Goal: Transaction & Acquisition: Purchase product/service

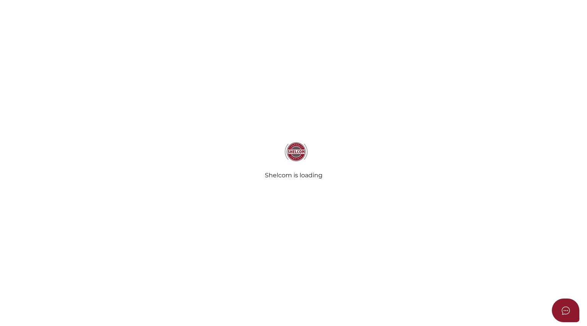
select select
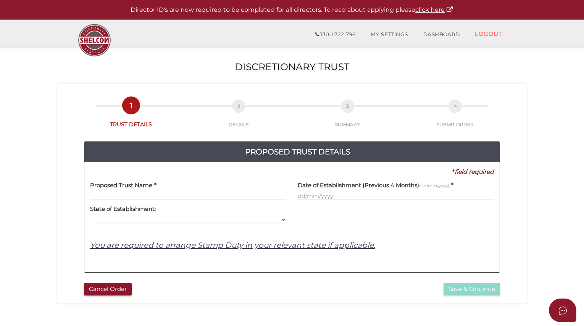
click at [102, 195] on input "text" at bounding box center [188, 196] width 196 height 8
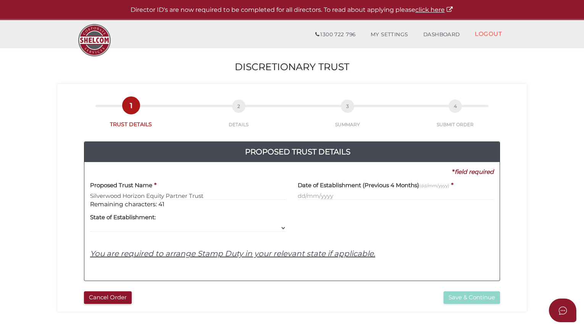
type input "Silverwood Horizon Equity Partner Trust"
click at [308, 197] on input "text" at bounding box center [396, 196] width 196 height 8
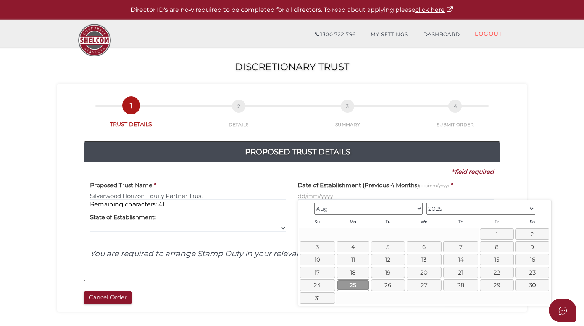
click at [355, 285] on link "25" at bounding box center [353, 285] width 33 height 11
type input "25/08/2025"
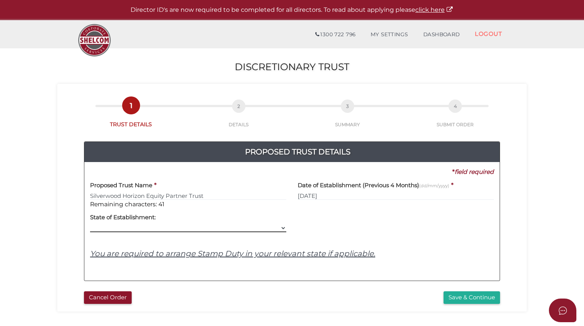
click at [117, 225] on select "VIC ACT NSW NT QLD TAS WA SA" at bounding box center [188, 228] width 196 height 8
select select "VIC"
click at [90, 224] on select "VIC ACT NSW NT QLD TAS WA SA" at bounding box center [188, 228] width 196 height 8
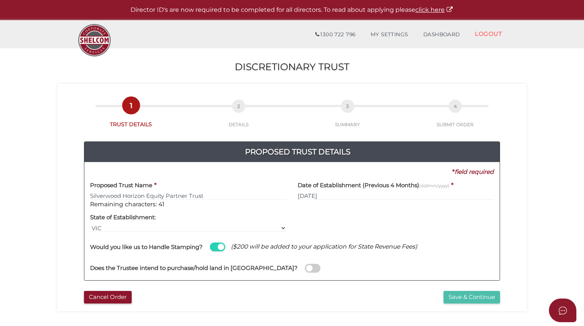
click at [467, 296] on button "Save & Continue" at bounding box center [472, 297] width 57 height 13
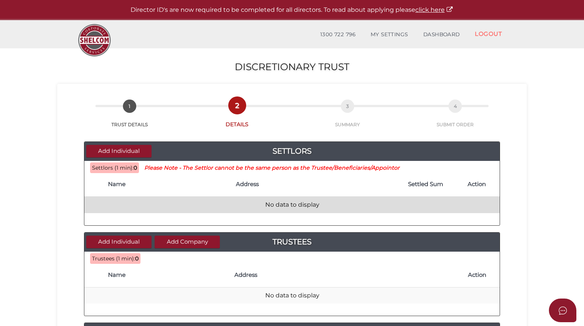
click at [107, 209] on td "No data to display" at bounding box center [291, 205] width 415 height 16
click at [186, 202] on td "No data to display" at bounding box center [291, 205] width 415 height 16
click at [275, 211] on td "No data to display" at bounding box center [291, 205] width 415 height 16
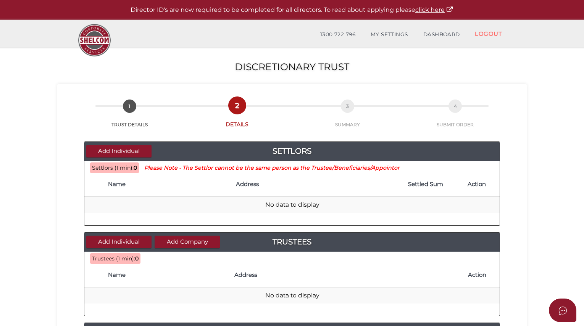
click at [115, 171] on span "Settlors (1 min):" at bounding box center [113, 168] width 42 height 7
click at [127, 153] on button "Add Individual" at bounding box center [118, 151] width 65 height 13
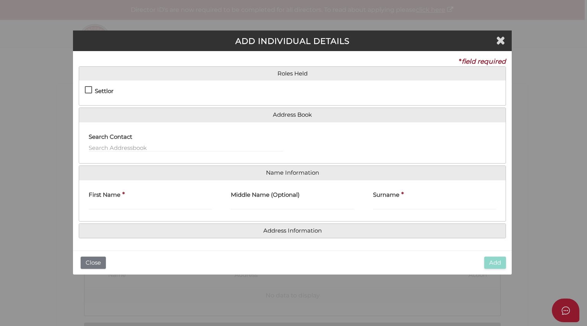
click at [88, 92] on label "Settlor" at bounding box center [99, 93] width 29 height 10
checkbox input "true"
type input "10"
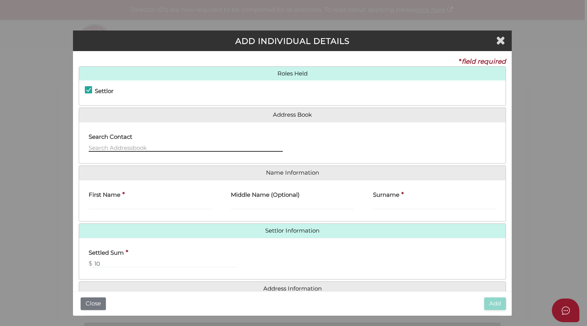
click at [109, 148] on input "text" at bounding box center [186, 148] width 194 height 8
type input "S"
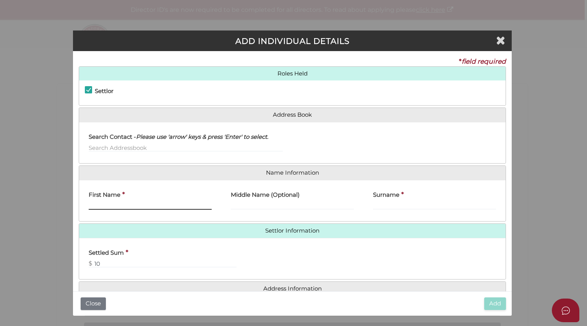
click at [101, 202] on input "First Name" at bounding box center [150, 206] width 123 height 8
type input "Sanjiv"
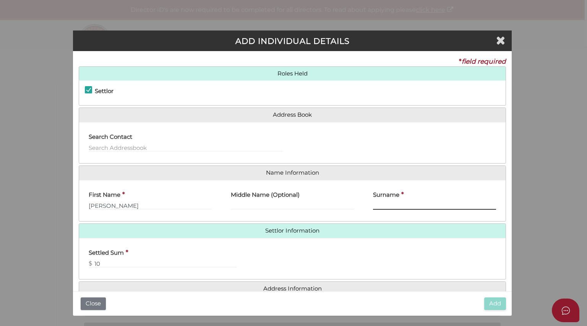
click at [380, 204] on input "Surname" at bounding box center [434, 206] width 123 height 8
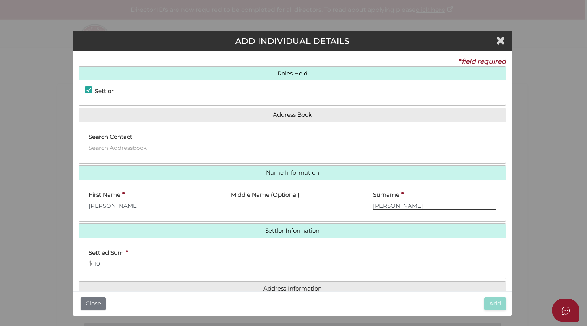
type input "Jeraj"
click at [423, 262] on div "Settled Sum * $ 10" at bounding box center [292, 259] width 426 height 30
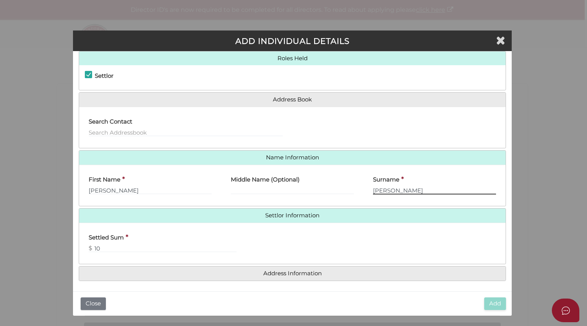
click at [395, 189] on input "Jeraj" at bounding box center [434, 190] width 123 height 8
click at [144, 193] on input "Sanjiv" at bounding box center [150, 190] width 123 height 8
click at [136, 244] on input "10" at bounding box center [163, 248] width 148 height 8
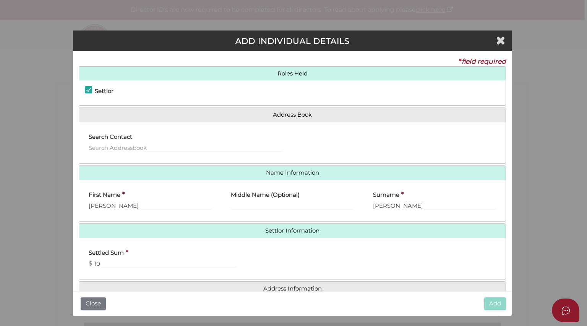
click at [86, 88] on label "Settlor" at bounding box center [99, 93] width 29 height 10
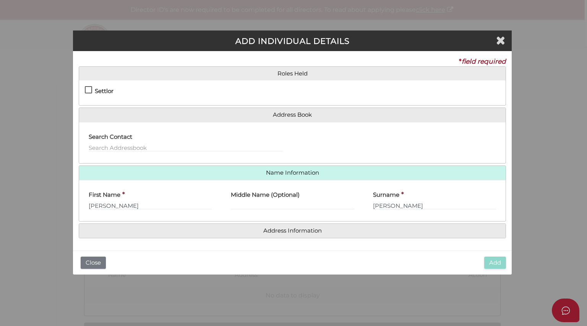
click at [89, 92] on label "Settlor" at bounding box center [99, 93] width 29 height 10
checkbox input "true"
type input "10"
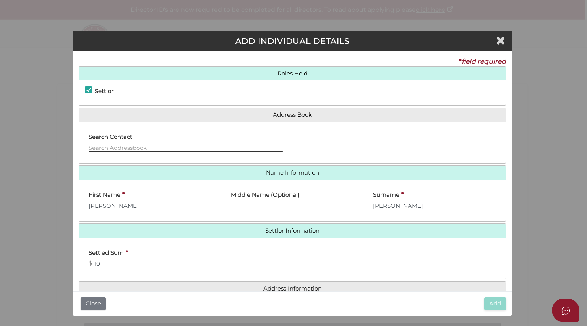
click at [137, 146] on input "text" at bounding box center [186, 148] width 194 height 8
click at [136, 145] on input "text" at bounding box center [186, 148] width 194 height 8
click at [103, 146] on input "text" at bounding box center [186, 148] width 194 height 8
type input "1"
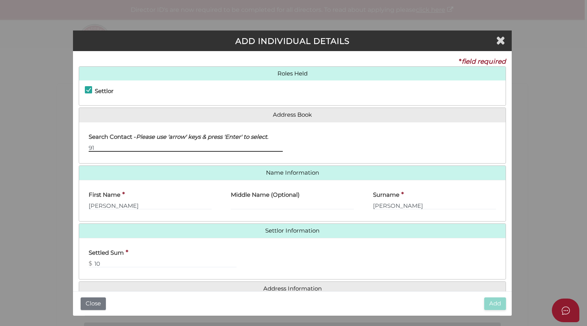
type input "9"
click at [119, 148] on input "81 Illawara Road Hawthorn" at bounding box center [186, 148] width 194 height 8
click at [156, 146] on input "81 Illawara Road Hawthorn" at bounding box center [186, 148] width 194 height 8
click at [113, 148] on input "81 Illawara Road Hawthorn" at bounding box center [186, 148] width 194 height 8
click at [175, 146] on input "81 Illawarra Road Hawthorn" at bounding box center [186, 148] width 194 height 8
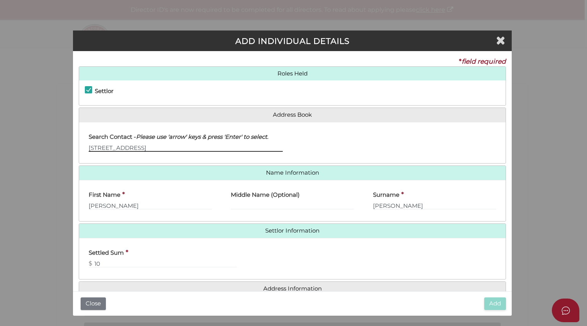
type input "81 Illawarra Road Hawthorn 3122"
click at [183, 144] on input "81 Illawarra Road Hawthorn 3122" at bounding box center [186, 148] width 194 height 8
drag, startPoint x: 189, startPoint y: 144, endPoint x: 77, endPoint y: 144, distance: 111.5
click at [77, 144] on div "* field required Roles Held Settlor Trustee Principal Beneficiary Appointor Add…" at bounding box center [292, 171] width 438 height 241
click at [159, 88] on div "Settlor" at bounding box center [126, 92] width 83 height 13
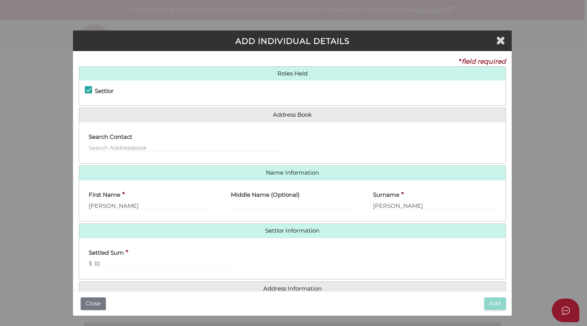
click at [118, 257] on label "Settled Sum" at bounding box center [106, 252] width 35 height 16
click at [110, 263] on input "10" at bounding box center [163, 264] width 148 height 8
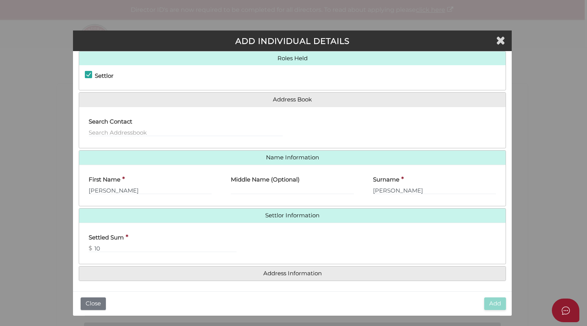
click at [220, 276] on h4 "Address Information" at bounding box center [292, 274] width 426 height 14
click at [270, 294] on div "Add Close" at bounding box center [292, 304] width 438 height 24
click at [318, 289] on div "* field required Roles Held Settlor Trustee Principal Beneficiary Appointor Add…" at bounding box center [292, 171] width 438 height 241
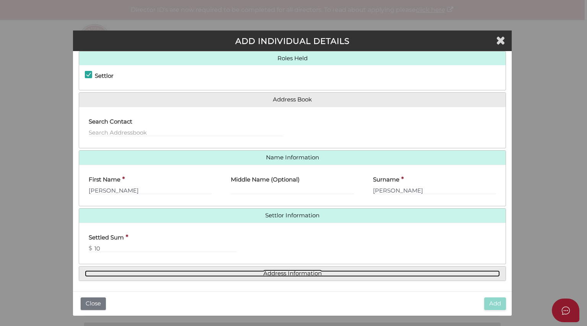
click at [297, 273] on link "Address Information" at bounding box center [292, 274] width 415 height 6
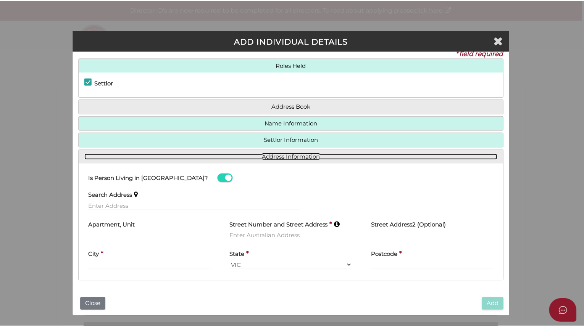
scroll to position [8, 0]
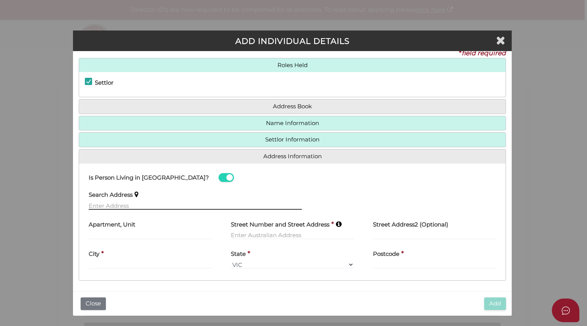
click at [111, 202] on input "text" at bounding box center [195, 206] width 213 height 8
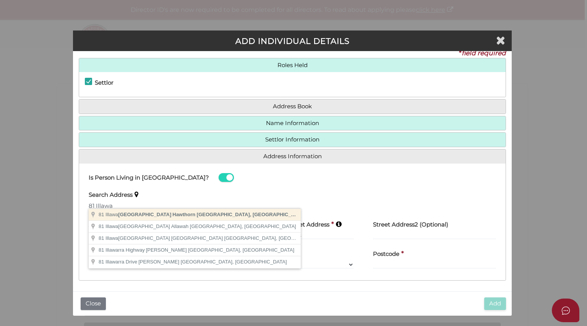
type input "81 Illawarra Road, Hawthorn VIC, Australia"
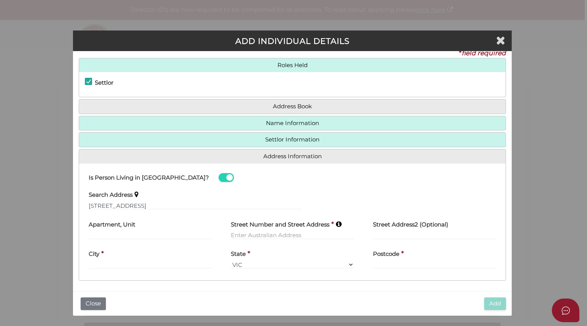
type input "81 Illawarra Road"
type input "Hawthorn"
select select "VIC"
type input "3122"
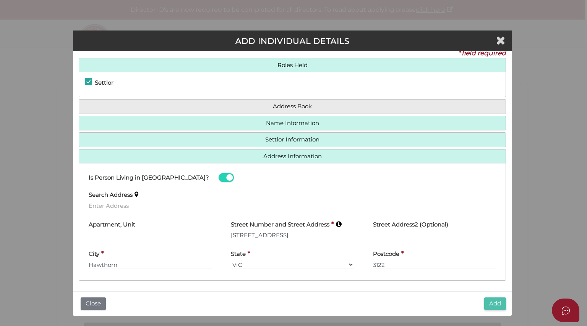
click at [494, 301] on button "Add" at bounding box center [495, 304] width 22 height 13
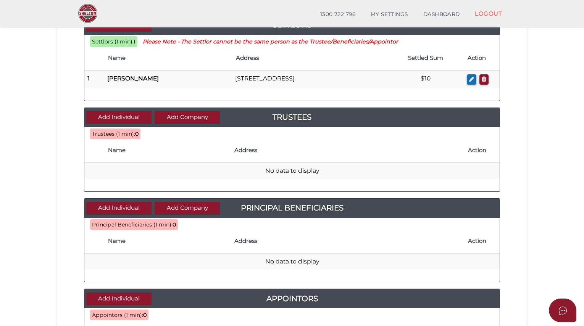
scroll to position [100, 0]
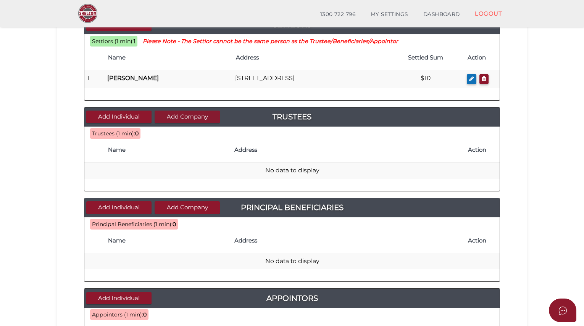
click at [183, 116] on button "Add Company" at bounding box center [187, 117] width 65 height 13
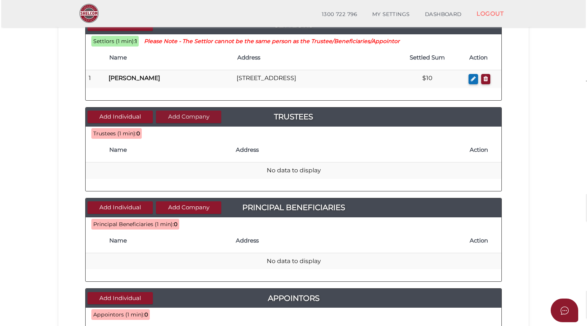
scroll to position [0, 0]
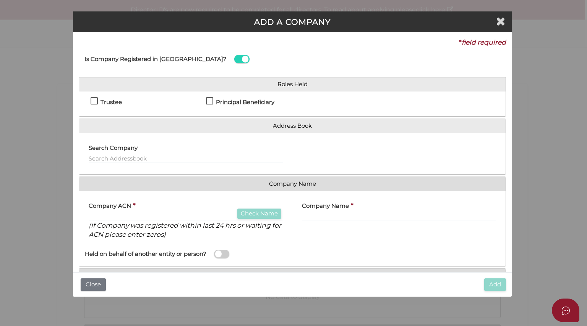
click at [94, 101] on label "Trustee" at bounding box center [105, 104] width 31 height 10
checkbox input "true"
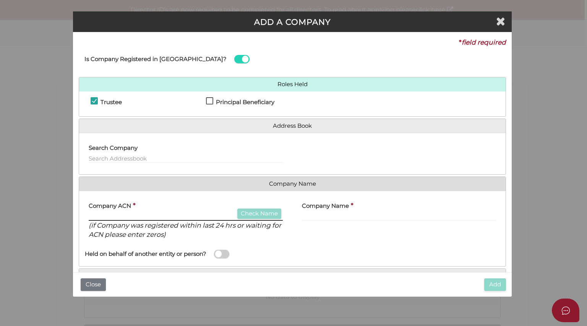
click at [120, 215] on input "text" at bounding box center [186, 217] width 194 height 8
click at [108, 213] on input "text" at bounding box center [186, 217] width 194 height 8
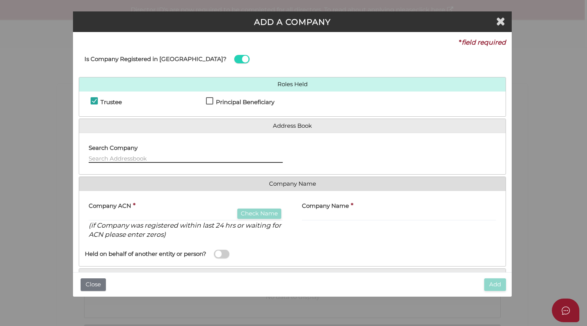
click at [121, 156] on input "text" at bounding box center [186, 159] width 194 height 8
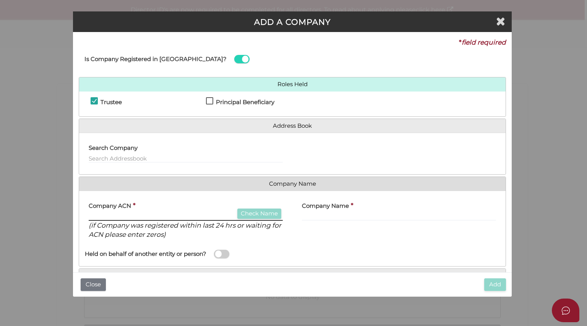
click at [111, 215] on input "text" at bounding box center [186, 217] width 194 height 8
click at [157, 214] on input "text" at bounding box center [186, 217] width 194 height 8
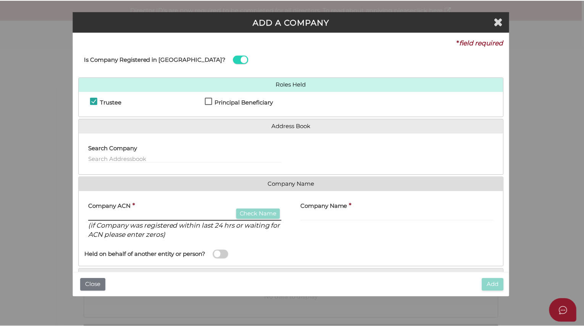
scroll to position [38, 0]
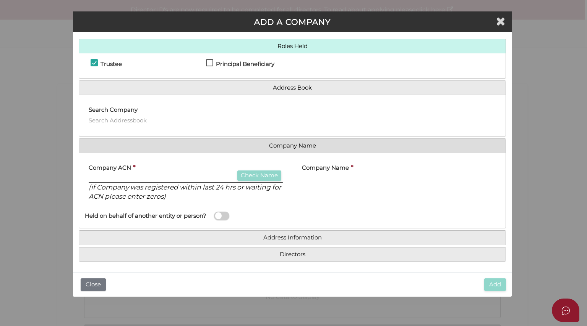
click at [105, 175] on input "text" at bounding box center [186, 179] width 194 height 8
click at [313, 176] on input "text" at bounding box center [399, 179] width 194 height 8
click at [116, 177] on input "text" at bounding box center [186, 179] width 194 height 8
click at [502, 22] on icon "Close" at bounding box center [500, 20] width 9 height 11
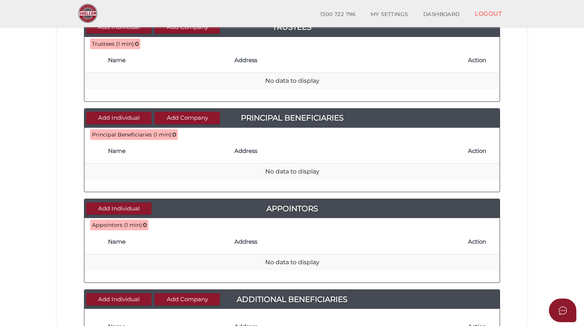
scroll to position [319, 0]
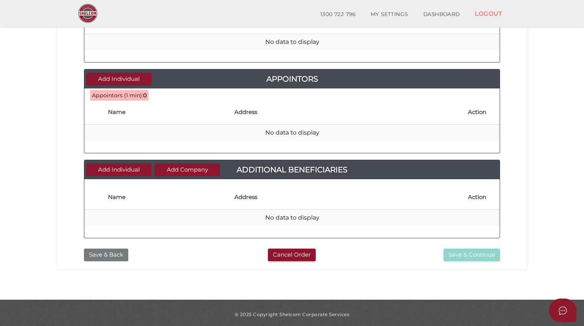
click at [102, 252] on button "Save & Back" at bounding box center [106, 255] width 44 height 13
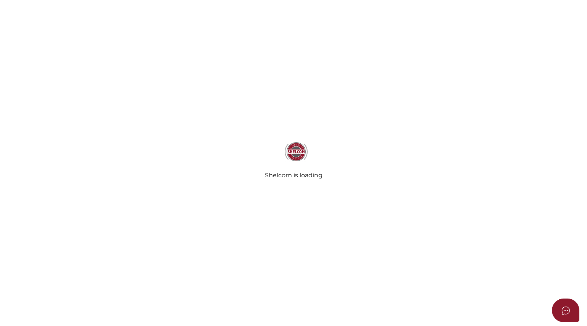
type input "Silverwood Horizon Equity Partner Trust"
type input "[DATE]"
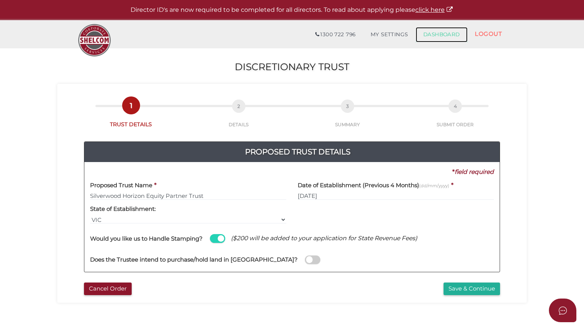
click at [446, 34] on link "DASHBOARD" at bounding box center [442, 34] width 52 height 15
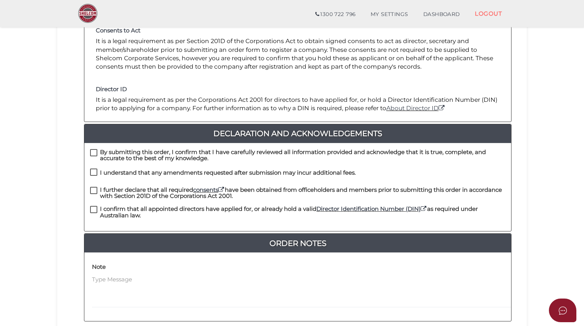
scroll to position [124, 0]
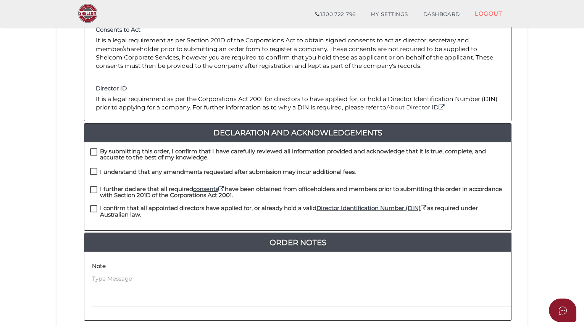
click at [95, 149] on label "By submitting this order, I confirm that I have carefully reviewed all informat…" at bounding box center [297, 154] width 415 height 10
checkbox input "true"
click at [95, 169] on label "I understand that any amendments requested after submission may incur additiona…" at bounding box center [223, 174] width 266 height 10
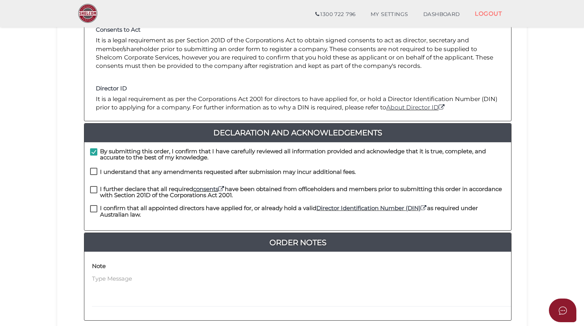
checkbox input "true"
click at [95, 186] on label "I further declare that all required consents have been obtained from officehold…" at bounding box center [297, 191] width 415 height 10
checkbox input "true"
click at [92, 207] on div "I confirm that all appointed directors have applied for, or already hold a vali…" at bounding box center [297, 212] width 415 height 14
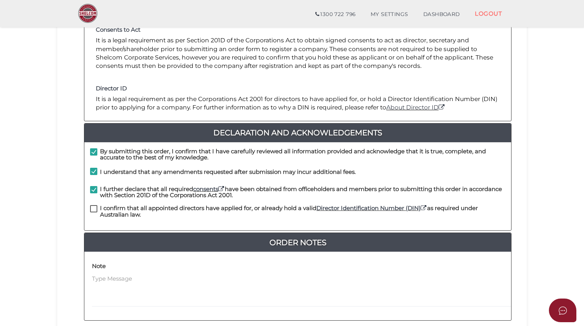
click at [93, 205] on label "I confirm that all appointed directors have applied for, or already hold a vali…" at bounding box center [297, 210] width 415 height 10
checkbox input "true"
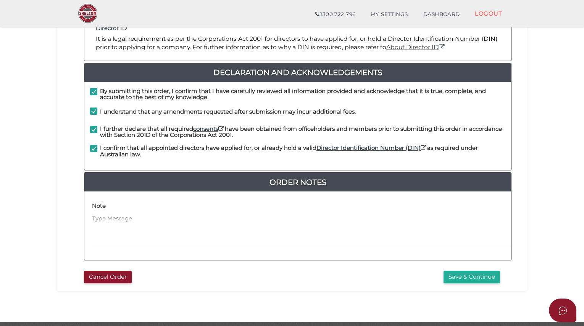
scroll to position [157, 0]
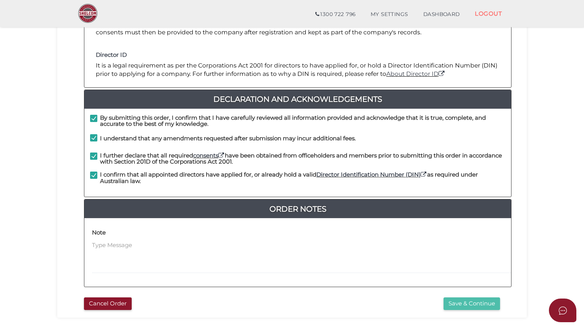
click at [470, 298] on button "Save & Continue" at bounding box center [472, 304] width 57 height 13
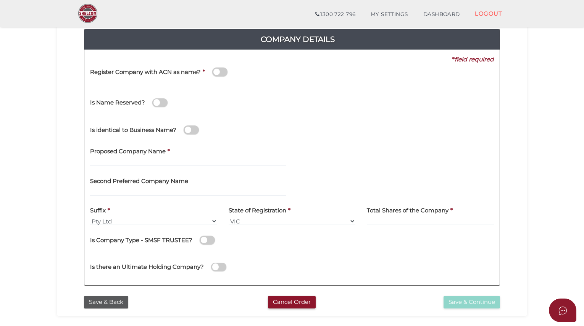
scroll to position [85, 0]
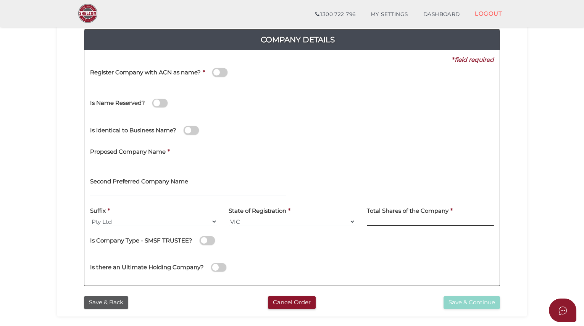
click at [384, 220] on input at bounding box center [430, 222] width 127 height 8
click at [452, 210] on b "*" at bounding box center [452, 210] width 2 height 7
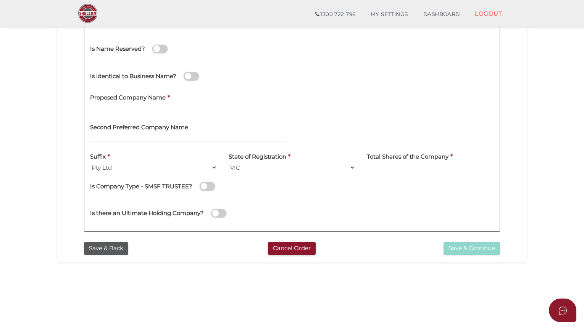
scroll to position [140, 0]
click at [115, 165] on select "Pty Ltd Pty Ltd Pty. Ltd. Pty Limited Proprietary Limited Proprietary Ltd" at bounding box center [153, 167] width 127 height 8
click at [213, 129] on div "Second Preferred Company Name" at bounding box center [188, 130] width 196 height 24
click at [168, 108] on input "text" at bounding box center [188, 108] width 196 height 8
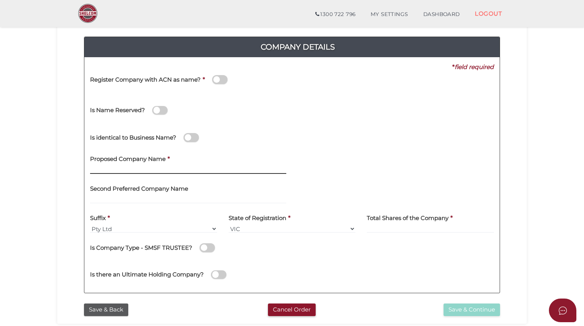
scroll to position [66, 0]
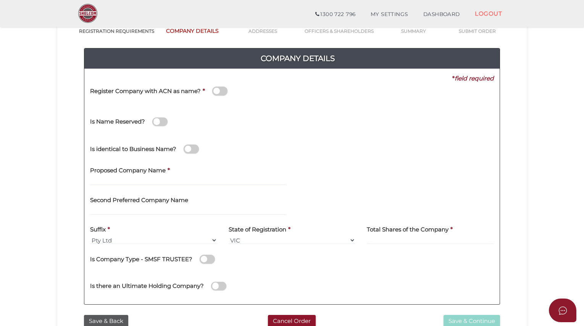
click at [217, 92] on span at bounding box center [219, 91] width 15 height 9
click at [0, 0] on input "checkbox" at bounding box center [0, 0] width 0 height 0
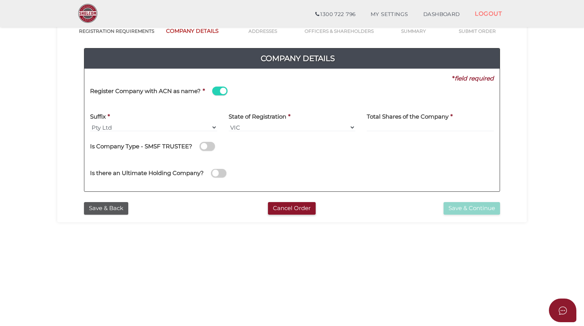
click at [218, 90] on span at bounding box center [219, 91] width 15 height 9
click at [0, 0] on input "checkbox" at bounding box center [0, 0] width 0 height 0
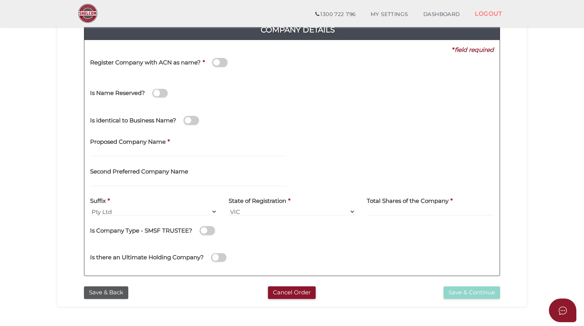
scroll to position [94, 0]
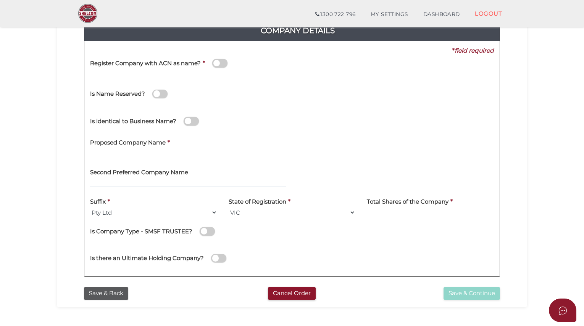
click at [107, 145] on h4 "Proposed Company Name" at bounding box center [128, 143] width 76 height 6
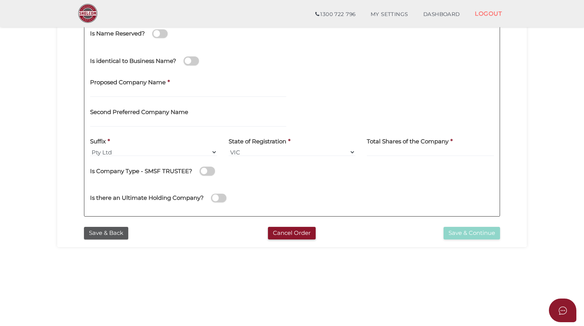
scroll to position [158, 0]
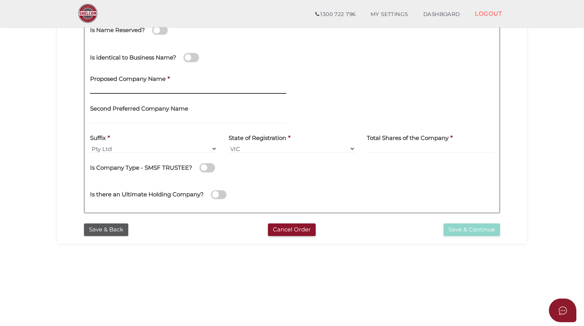
click at [102, 86] on input "text" at bounding box center [188, 90] width 196 height 8
click at [110, 116] on input "text" at bounding box center [188, 119] width 196 height 8
click at [101, 90] on input "text" at bounding box center [188, 90] width 196 height 8
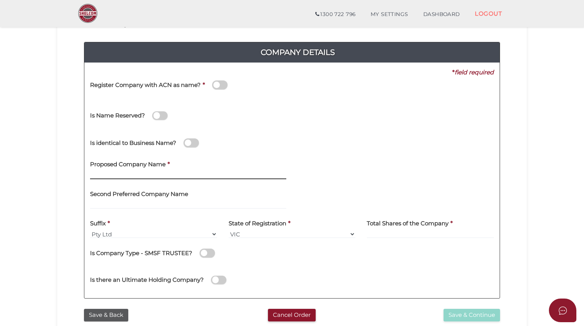
scroll to position [70, 0]
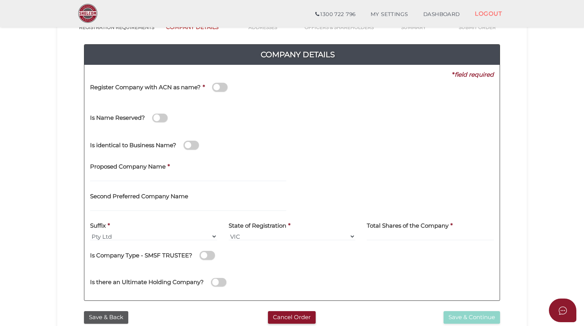
click at [158, 120] on span at bounding box center [159, 118] width 15 height 9
click at [0, 0] on input "checkbox" at bounding box center [0, 0] width 0 height 0
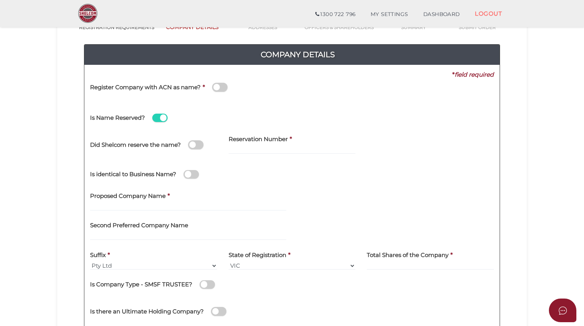
click at [158, 120] on span at bounding box center [159, 118] width 15 height 9
click at [0, 0] on input "checkbox" at bounding box center [0, 0] width 0 height 0
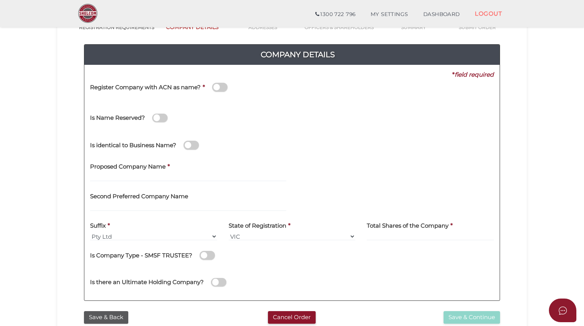
click at [218, 89] on span at bounding box center [219, 87] width 15 height 9
click at [0, 0] on input "checkbox" at bounding box center [0, 0] width 0 height 0
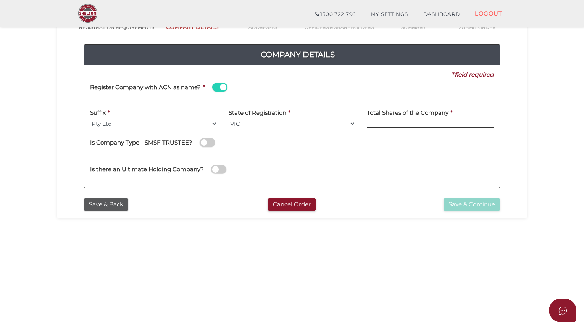
click at [385, 125] on input at bounding box center [430, 124] width 127 height 8
type input "1"
click at [464, 203] on button "Save & Continue" at bounding box center [472, 205] width 57 height 13
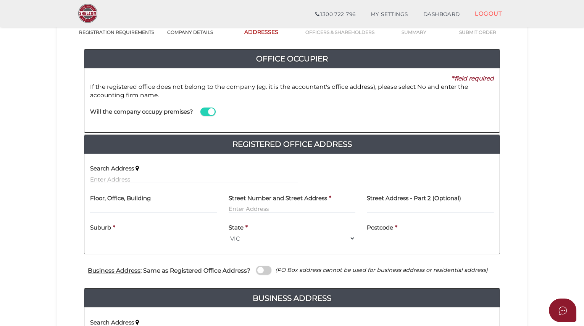
scroll to position [66, 0]
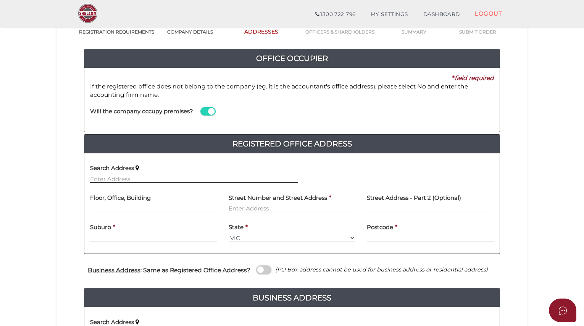
click at [106, 179] on input "text" at bounding box center [194, 179] width 208 height 8
click at [234, 205] on input "text" at bounding box center [292, 209] width 127 height 8
click at [265, 233] on div "State * Select State [GEOGRAPHIC_DATA] ACT [GEOGRAPHIC_DATA] NT [GEOGRAPHIC_DAT…" at bounding box center [292, 231] width 127 height 24
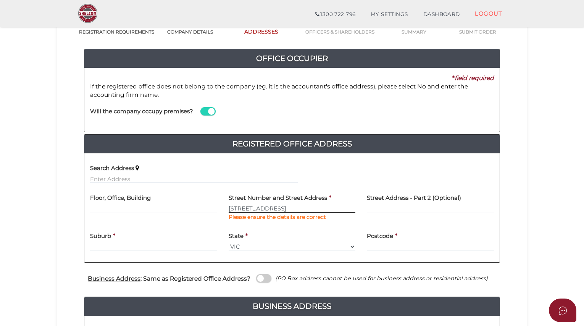
click at [293, 205] on input "[STREET_ADDRESS]" at bounding box center [292, 209] width 127 height 8
type input "[STREET_ADDRESS]"
click at [113, 247] on input "text" at bounding box center [153, 247] width 127 height 8
type input "[GEOGRAPHIC_DATA]"
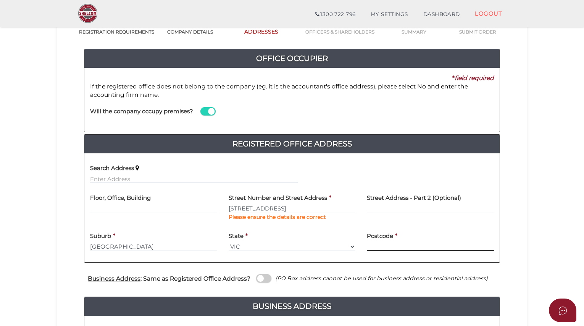
click at [380, 250] on input "text" at bounding box center [430, 247] width 127 height 8
click at [380, 250] on input "3121" at bounding box center [430, 247] width 127 height 8
type input "3121"
click at [287, 205] on input "[STREET_ADDRESS]" at bounding box center [292, 209] width 127 height 8
click at [404, 178] on div "Search Address" at bounding box center [291, 175] width 415 height 30
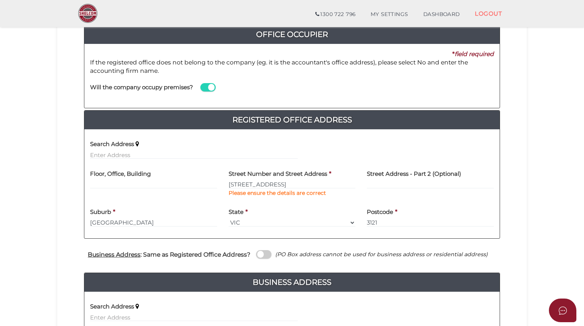
scroll to position [89, 0]
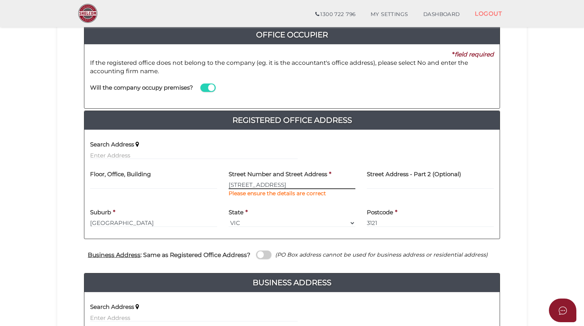
click at [284, 186] on input "[STREET_ADDRESS]" at bounding box center [292, 185] width 127 height 8
type input "1"
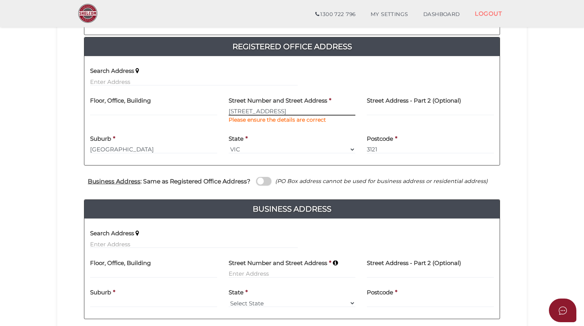
scroll to position [166, 0]
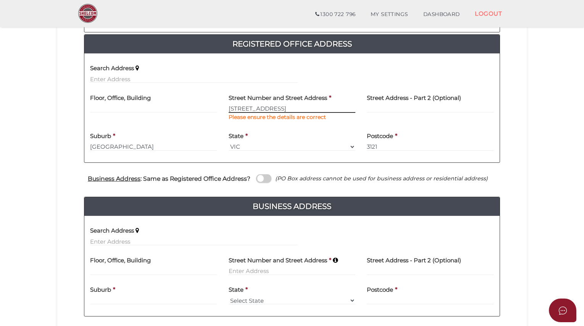
type input "11 Malleson Street"
click at [260, 178] on span at bounding box center [263, 179] width 15 height 9
click at [0, 0] on input "checkbox" at bounding box center [0, 0] width 0 height 0
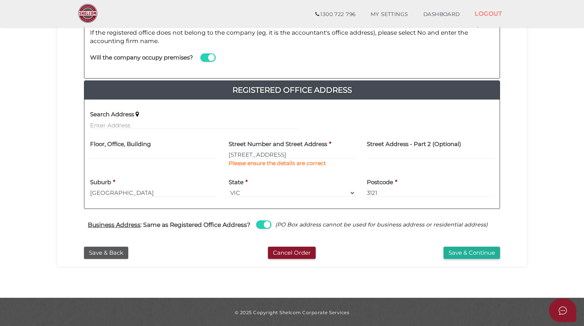
scroll to position [119, 0]
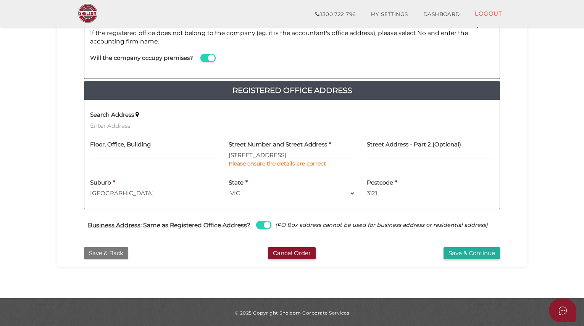
click at [102, 253] on button "Save & Back" at bounding box center [106, 253] width 44 height 13
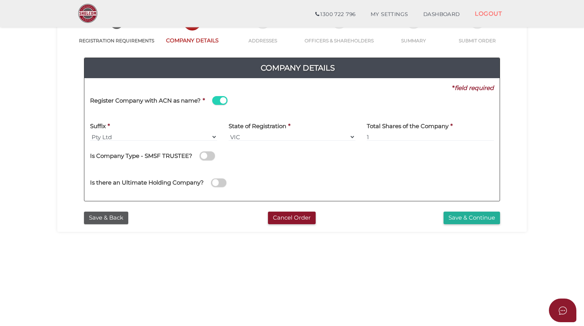
scroll to position [58, 0]
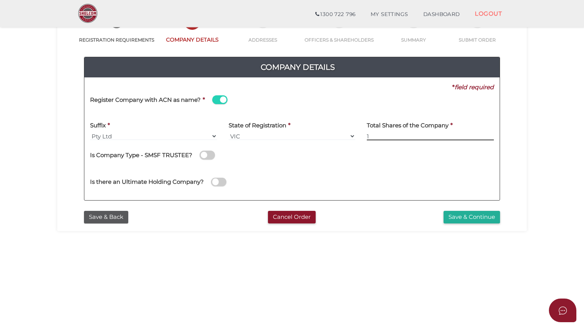
click at [372, 134] on input "1" at bounding box center [430, 136] width 127 height 8
type input "2"
click at [472, 217] on button "Save & Continue" at bounding box center [472, 217] width 57 height 13
click at [383, 179] on div "Is there an Ultimate Holding Company?" at bounding box center [291, 181] width 415 height 27
click at [469, 218] on button "Save & Continue" at bounding box center [472, 217] width 57 height 13
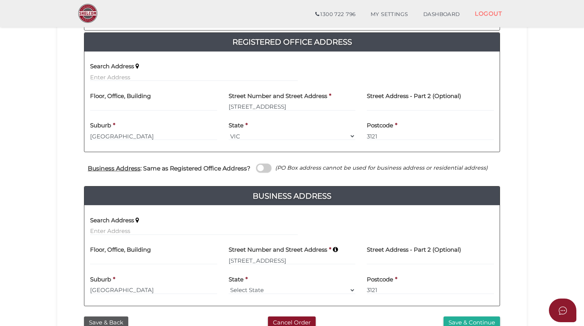
scroll to position [237, 0]
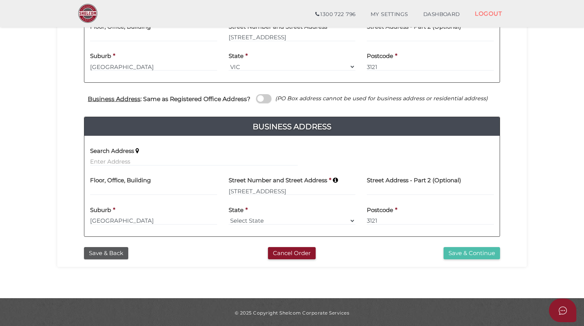
click at [462, 253] on button "Save & Continue" at bounding box center [472, 253] width 57 height 13
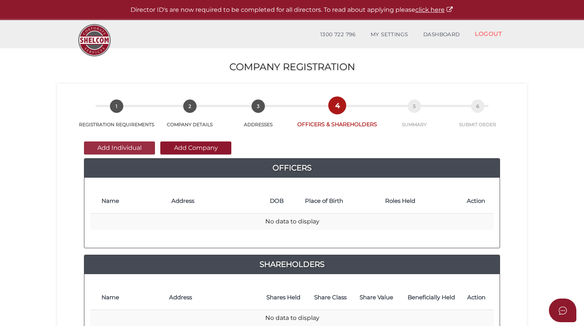
click at [120, 149] on button "Add Individual" at bounding box center [119, 148] width 71 height 13
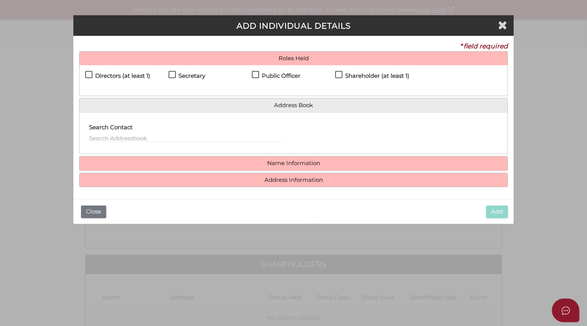
click at [87, 74] on label "Directors (at least 1)" at bounding box center [117, 78] width 65 height 10
checkbox input "true"
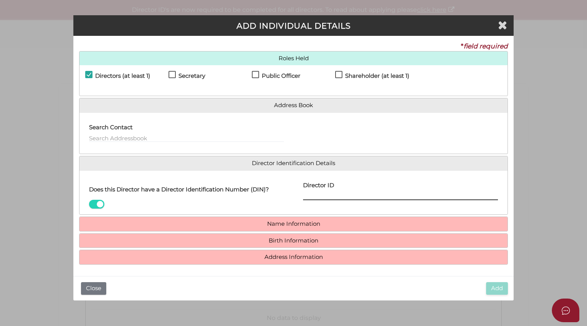
click at [317, 195] on input "Director ID" at bounding box center [400, 196] width 195 height 8
paste input "036 01653 21232"
type input "036 01653 21232"
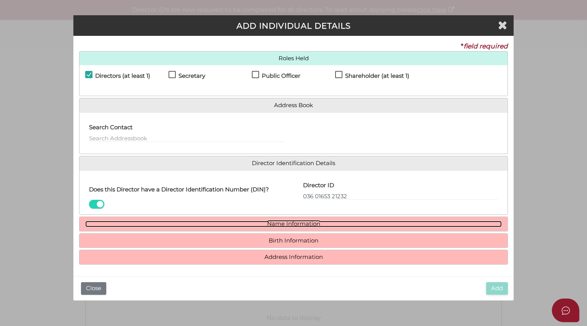
click at [302, 225] on link "Name Information" at bounding box center [293, 224] width 416 height 6
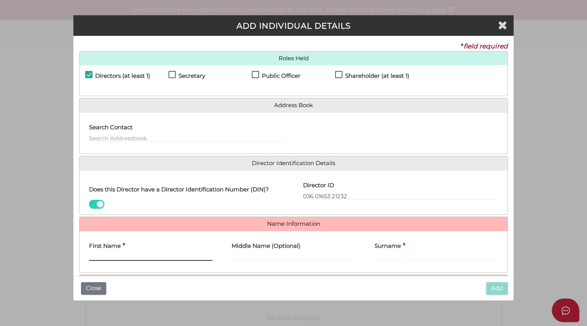
click at [95, 255] on input "First Name" at bounding box center [150, 257] width 123 height 8
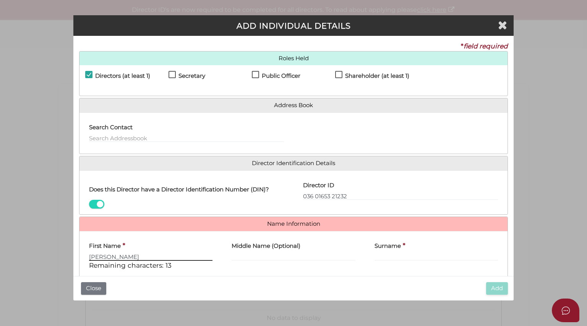
type input "[PERSON_NAME]"
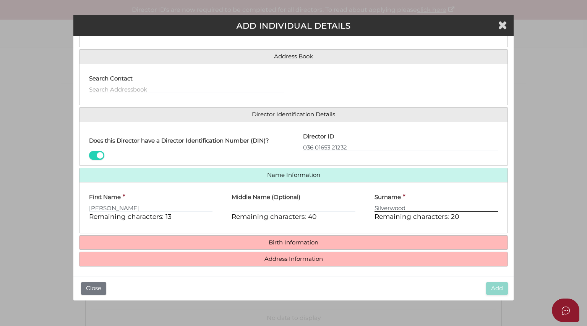
scroll to position [49, 0]
type input "Silverwood"
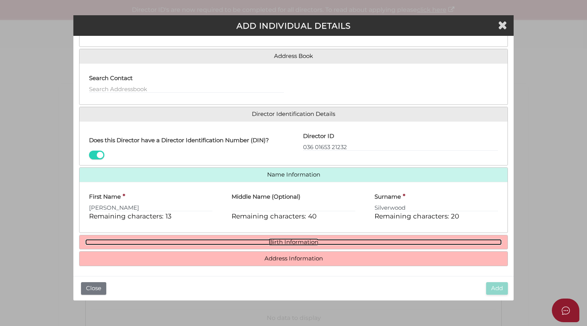
click at [289, 240] on link "Birth Information" at bounding box center [293, 242] width 416 height 6
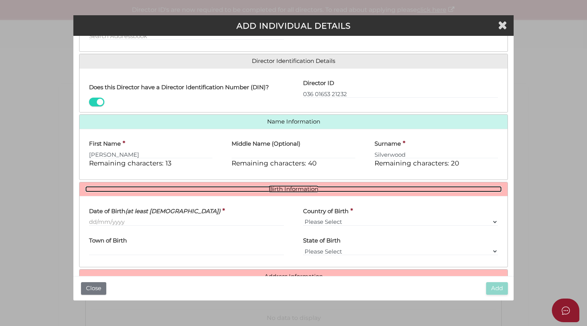
scroll to position [120, 0]
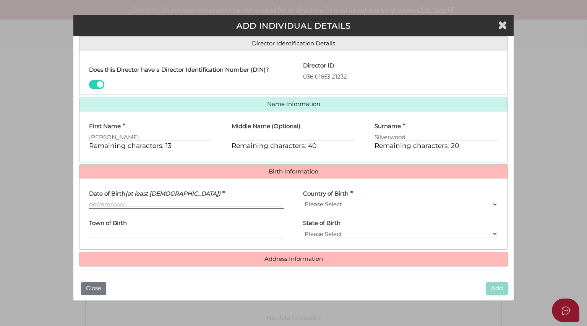
click at [94, 204] on input "Date of Birth (at least 18 years old)" at bounding box center [186, 204] width 195 height 8
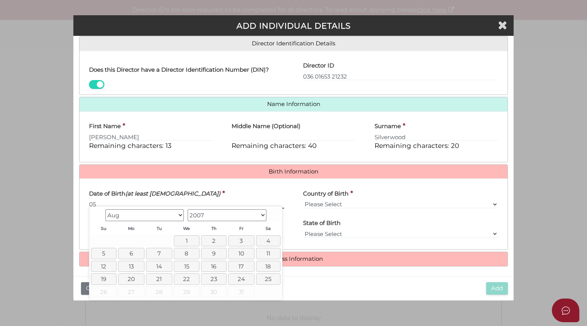
type input "05"
click at [181, 215] on select "Jan Feb Mar Apr May Jun Jul Aug" at bounding box center [144, 216] width 79 height 12
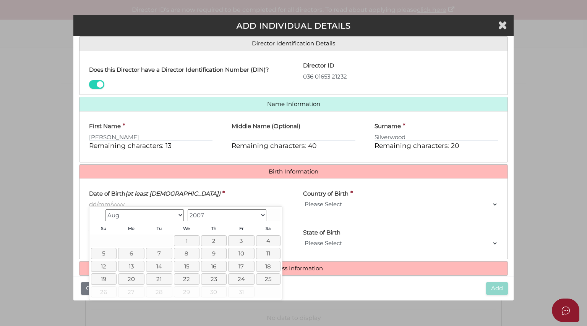
click at [265, 215] on select "1900 1901 1902 1903 1904 1905 1906 1907 1908 1909 1910 1911 1912 1913 1914 1915…" at bounding box center [226, 216] width 79 height 12
click at [180, 218] on select "Jan Feb Mar Apr May Jun Jul Aug Sep Oct Nov Dec" at bounding box center [144, 216] width 79 height 12
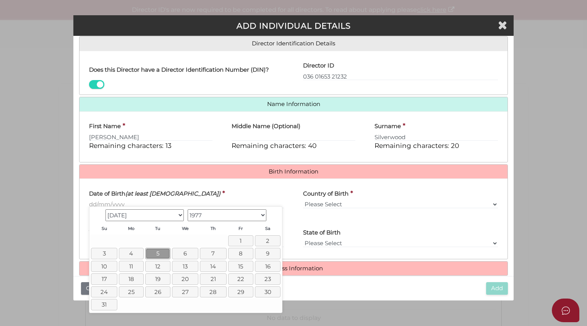
click at [156, 253] on link "5" at bounding box center [158, 253] width 26 height 11
type input "[DATE]"
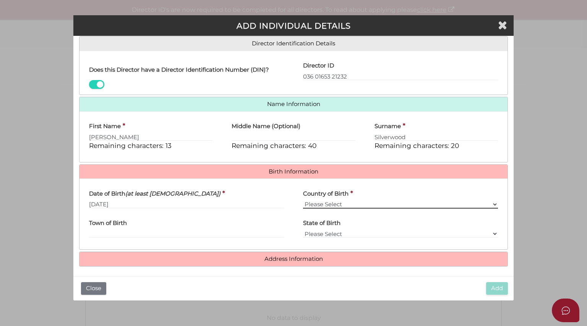
click at [321, 200] on select "Please Select v Australia Afghanistan Albania Algeria American Samoa Andorra An…" at bounding box center [400, 204] width 195 height 8
select select "[GEOGRAPHIC_DATA]"
click at [303, 200] on select "Please Select v Australia Afghanistan Albania Algeria American Samoa Andorra An…" at bounding box center [400, 204] width 195 height 8
click at [121, 227] on label "Town of Birth" at bounding box center [108, 223] width 38 height 16
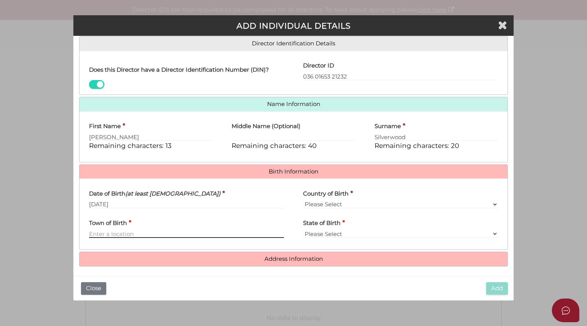
click at [121, 230] on input "Town of Birth" at bounding box center [186, 234] width 195 height 8
type input "East Melbourne"
select select "VIC"
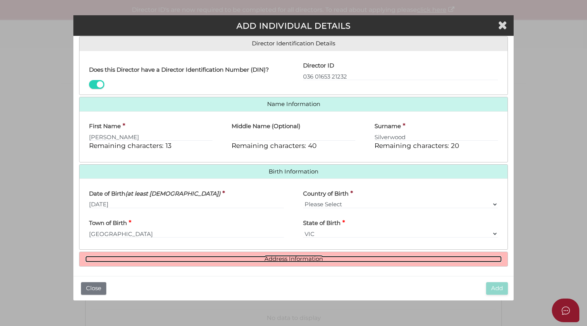
click at [304, 259] on link "Address Information" at bounding box center [293, 259] width 416 height 6
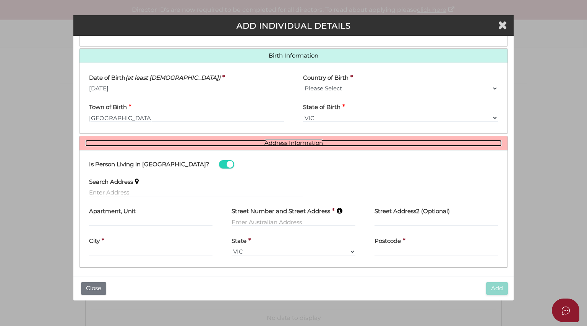
scroll to position [237, 0]
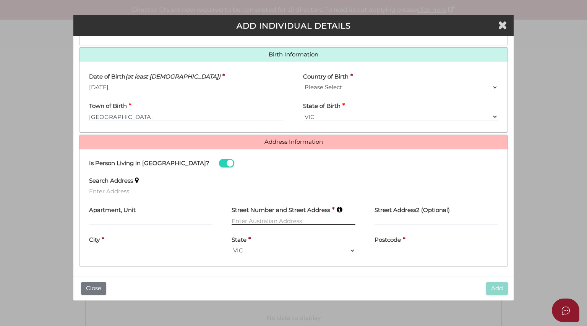
click at [277, 218] on input "text" at bounding box center [292, 221] width 123 height 8
type input "[STREET_ADDRESS]"
click at [119, 251] on div "City *" at bounding box center [150, 243] width 123 height 24
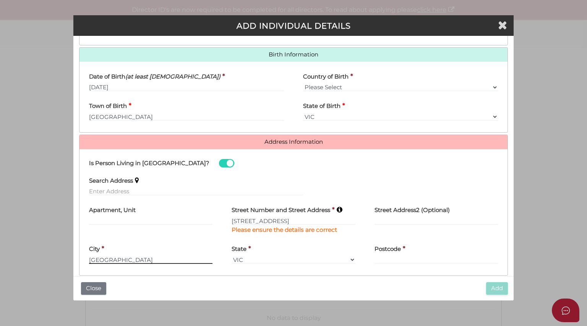
type input "[GEOGRAPHIC_DATA]"
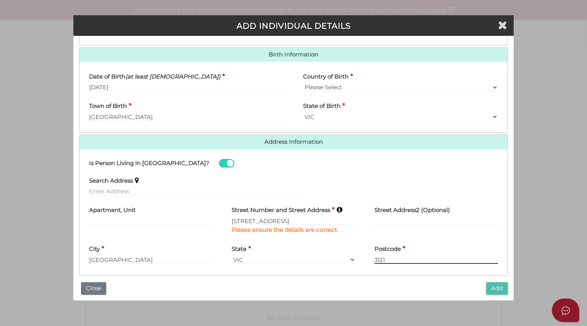
type input "3121"
click at [495, 290] on button "Add" at bounding box center [497, 289] width 22 height 13
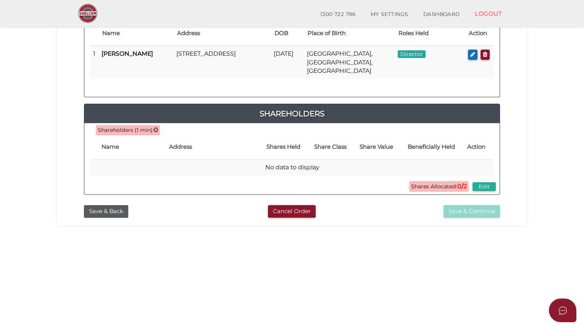
scroll to position [141, 0]
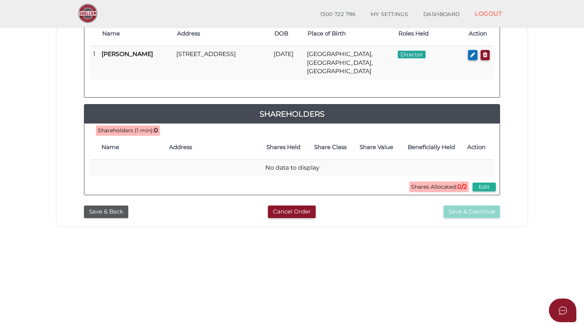
click at [144, 127] on span "Shareholders (1 min):" at bounding box center [126, 130] width 56 height 7
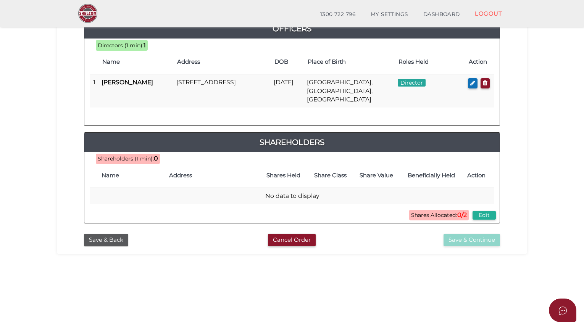
scroll to position [107, 0]
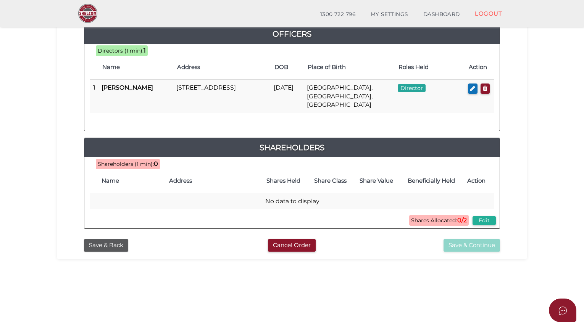
click at [147, 159] on span "Shareholders (1 min): 0" at bounding box center [128, 164] width 64 height 10
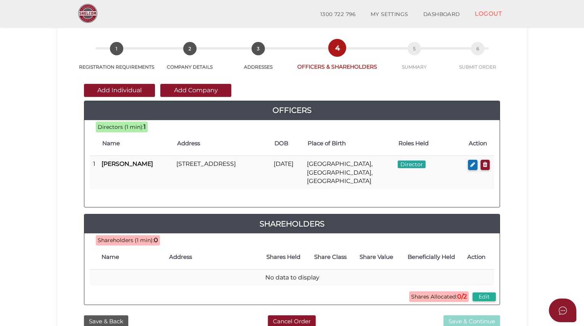
scroll to position [23, 0]
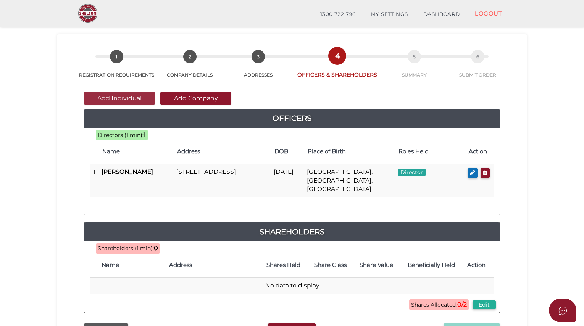
click at [132, 98] on button "Add Individual" at bounding box center [119, 98] width 71 height 13
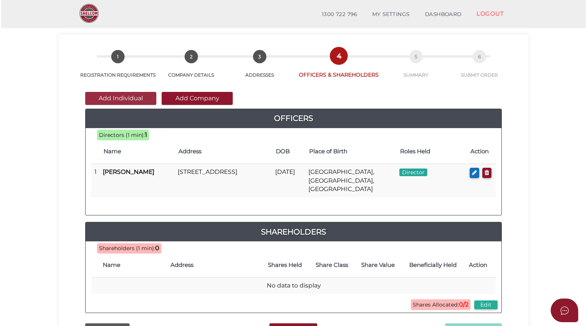
scroll to position [0, 0]
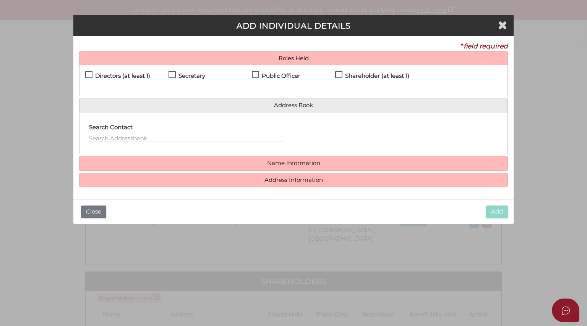
click at [339, 74] on label "Shareholder (at least 1)" at bounding box center [372, 78] width 74 height 10
checkbox input "true"
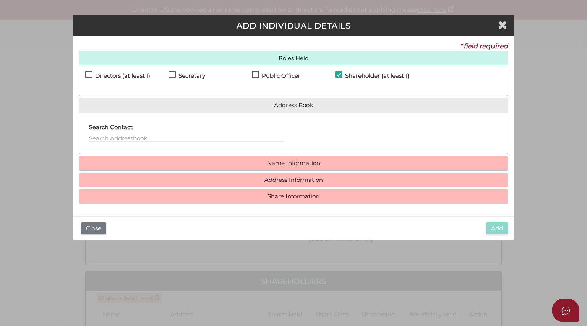
click at [92, 77] on label "Directors (at least 1)" at bounding box center [117, 78] width 65 height 10
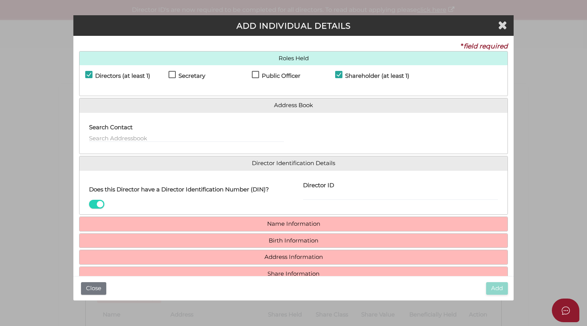
click at [92, 77] on label "Directors (at least 1)" at bounding box center [117, 78] width 65 height 10
checkbox input "false"
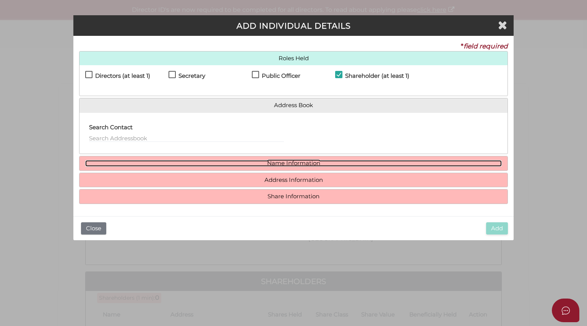
click at [278, 163] on link "Name Information" at bounding box center [293, 163] width 416 height 6
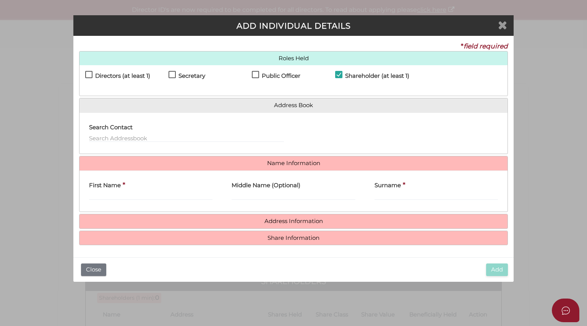
click at [502, 28] on icon "Close" at bounding box center [502, 24] width 9 height 11
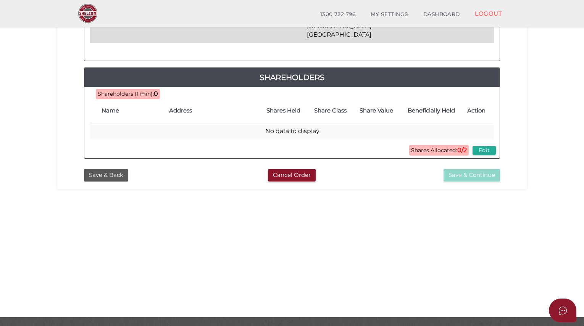
scroll to position [177, 0]
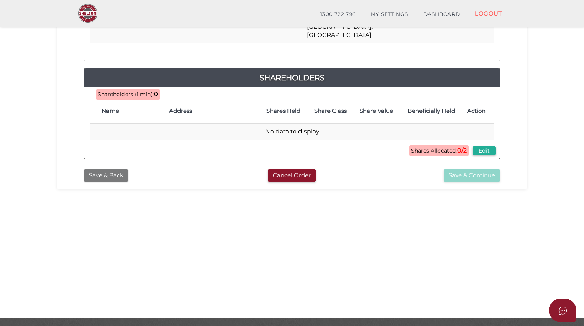
click at [105, 170] on button "Save & Back" at bounding box center [106, 176] width 44 height 13
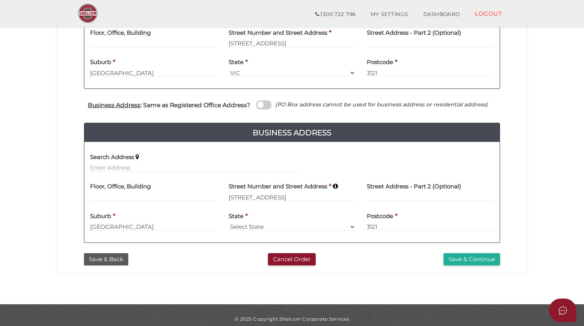
scroll to position [232, 0]
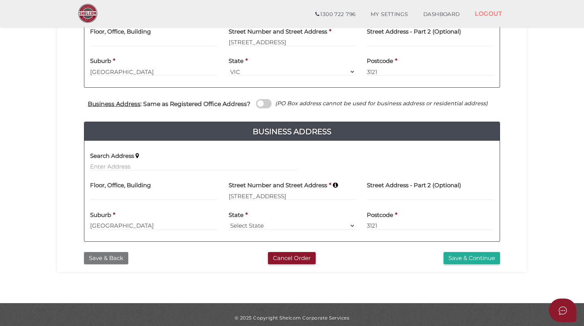
click at [99, 254] on button "Save & Back" at bounding box center [106, 258] width 44 height 13
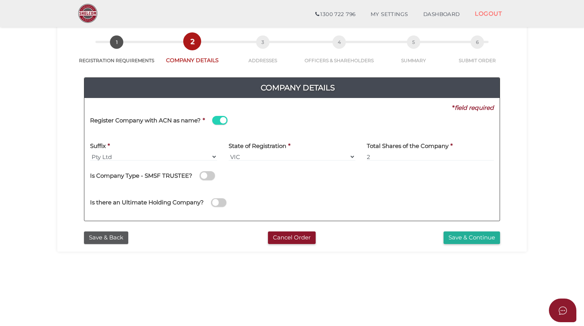
scroll to position [37, 0]
click at [470, 239] on button "Save & Continue" at bounding box center [472, 238] width 57 height 13
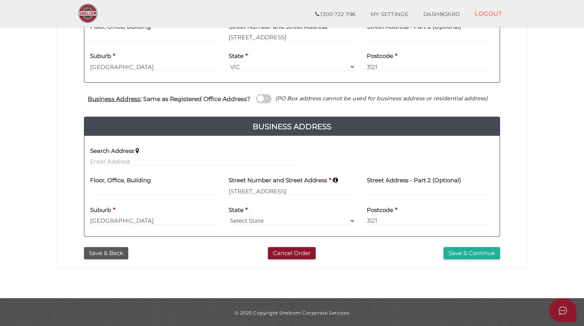
scroll to position [236, 0]
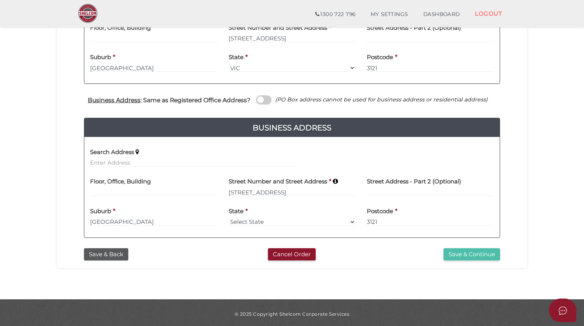
click at [471, 254] on button "Save & Continue" at bounding box center [472, 255] width 57 height 13
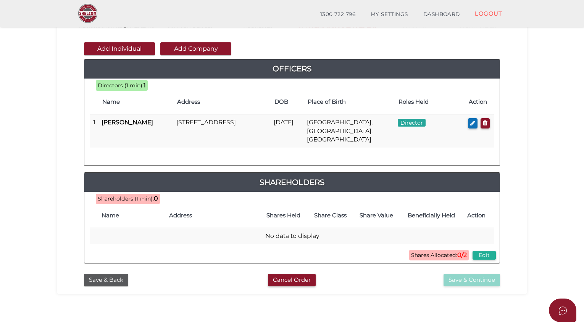
scroll to position [74, 0]
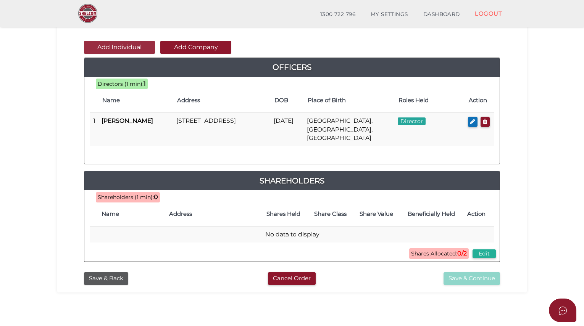
click at [118, 47] on button "Add Individual" at bounding box center [119, 47] width 71 height 13
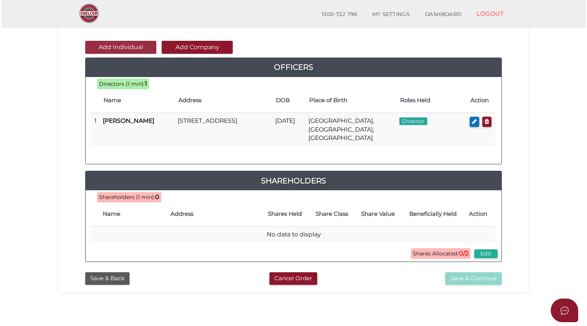
scroll to position [0, 0]
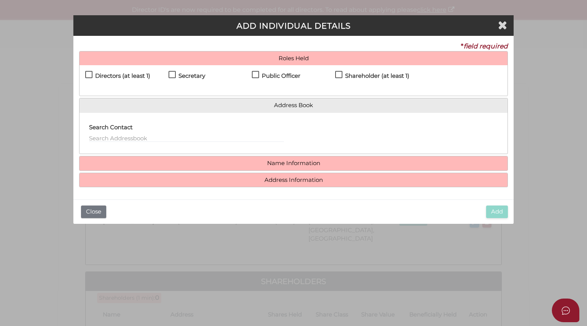
click at [338, 78] on label "Shareholder (at least 1)" at bounding box center [372, 78] width 74 height 10
checkbox input "true"
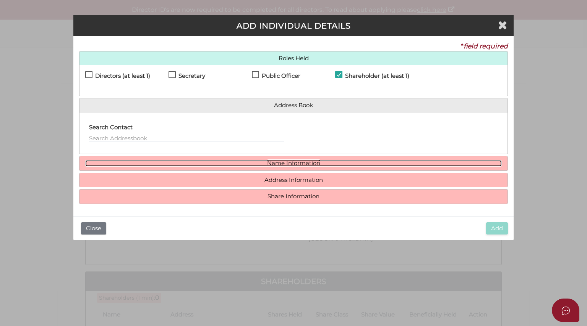
click at [276, 165] on link "Name Information" at bounding box center [293, 163] width 416 height 6
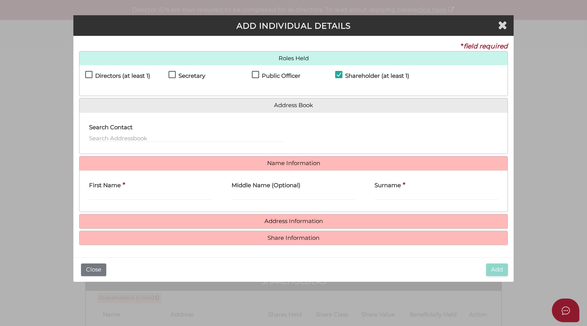
click at [151, 189] on div "First Name *" at bounding box center [150, 189] width 123 height 24
click at [106, 197] on input "First Name" at bounding box center [150, 196] width 123 height 8
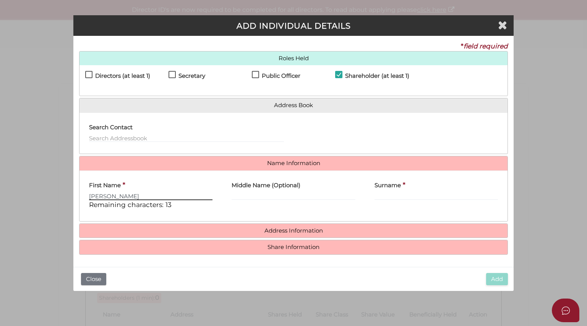
type input "[PERSON_NAME]"
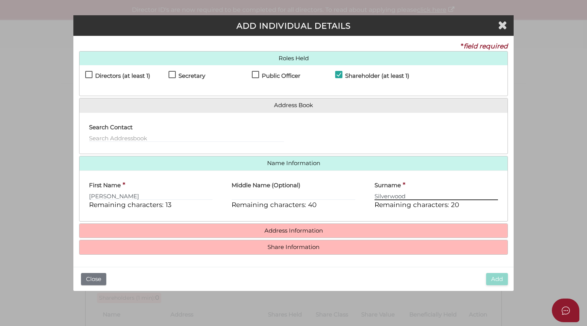
type input "Silverwood"
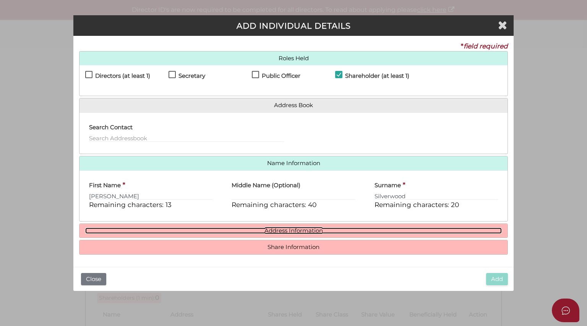
click at [267, 228] on link "Address Information" at bounding box center [293, 231] width 416 height 6
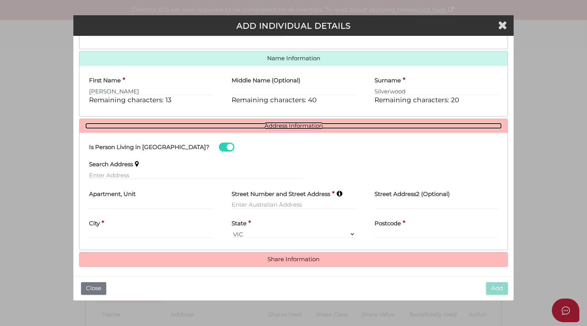
scroll to position [106, 0]
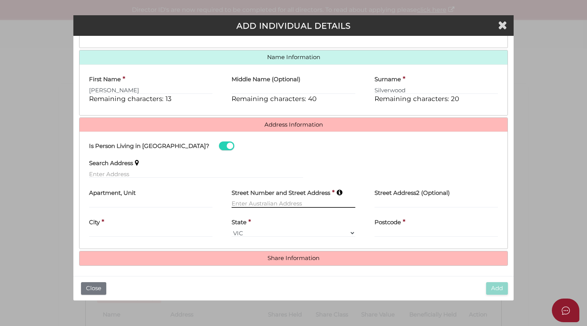
click at [254, 202] on input "text" at bounding box center [292, 204] width 123 height 8
type input "[STREET_ADDRESS]"
click at [158, 231] on div "City *" at bounding box center [150, 226] width 123 height 24
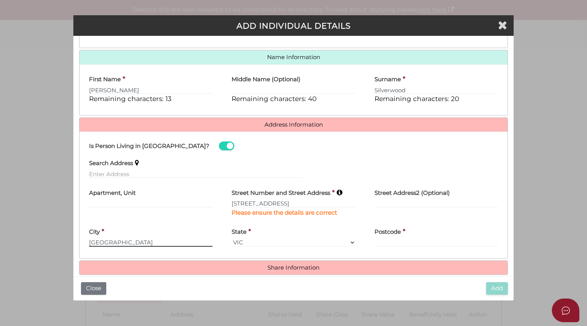
type input "[GEOGRAPHIC_DATA]"
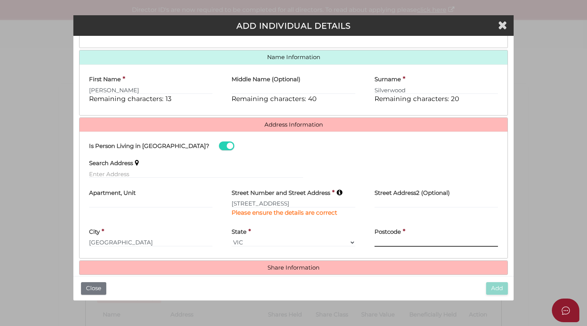
click at [401, 239] on input "Postcode" at bounding box center [435, 243] width 123 height 8
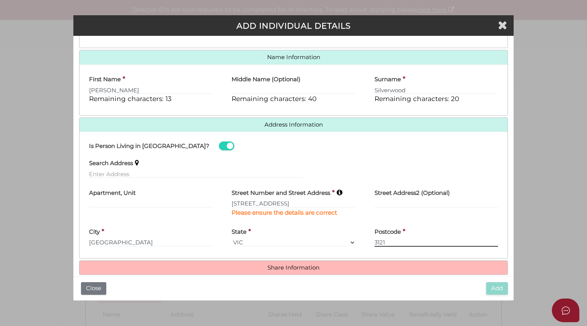
scroll to position [115, 0]
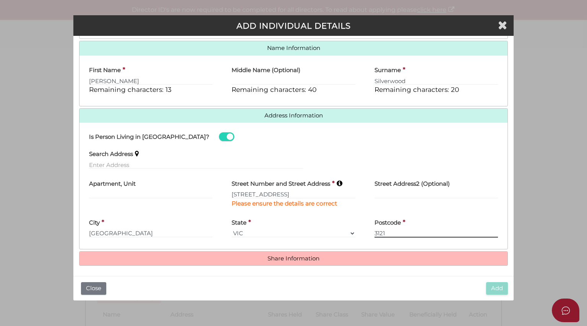
type input "3121"
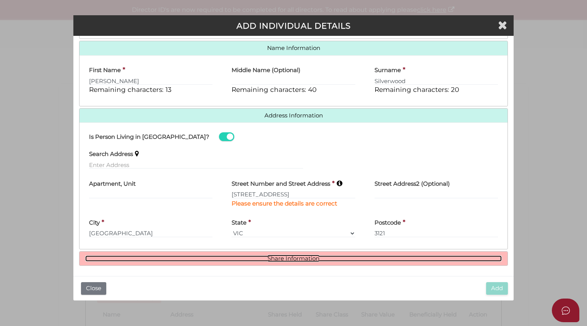
click at [305, 260] on link "Share Information" at bounding box center [293, 259] width 416 height 6
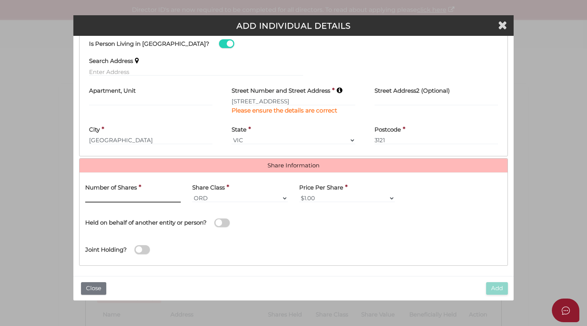
click at [113, 197] on input "text" at bounding box center [132, 198] width 95 height 8
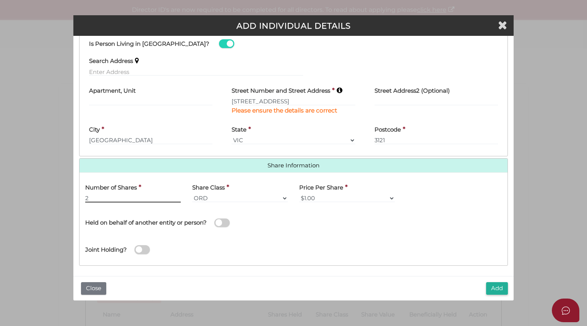
type input "2"
click at [348, 242] on div "Joint Holding?" at bounding box center [293, 247] width 428 height 25
click at [495, 288] on button "Add" at bounding box center [497, 289] width 22 height 13
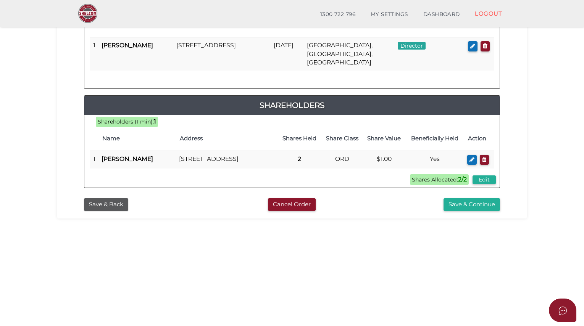
scroll to position [166, 0]
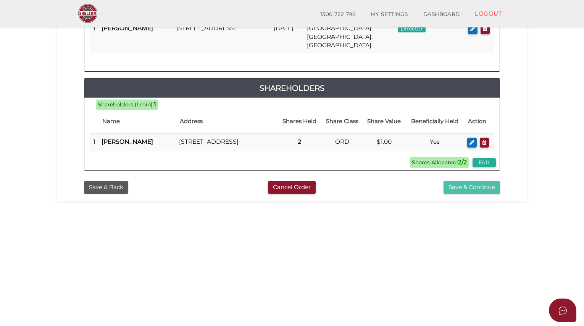
click at [458, 187] on button "Save & Continue" at bounding box center [472, 187] width 57 height 13
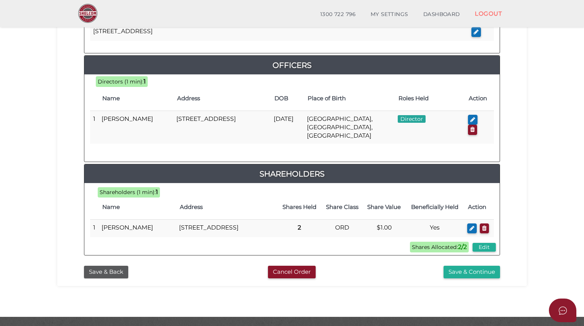
scroll to position [361, 0]
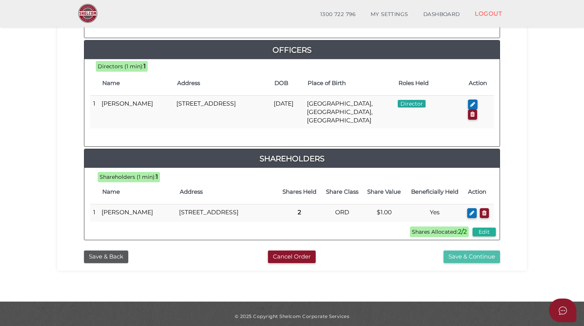
click at [460, 252] on button "Save & Continue" at bounding box center [472, 257] width 57 height 13
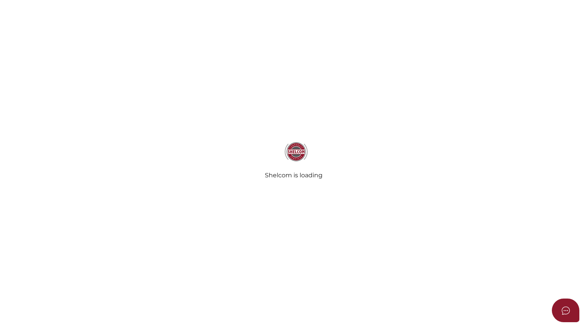
radio input "true"
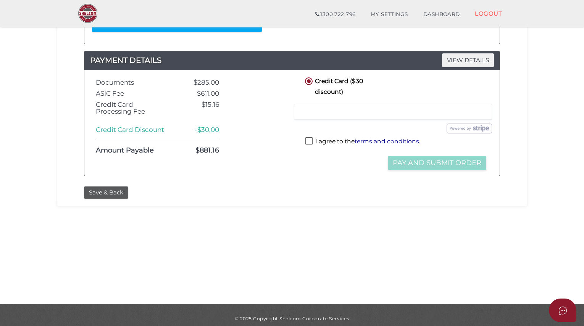
scroll to position [191, 0]
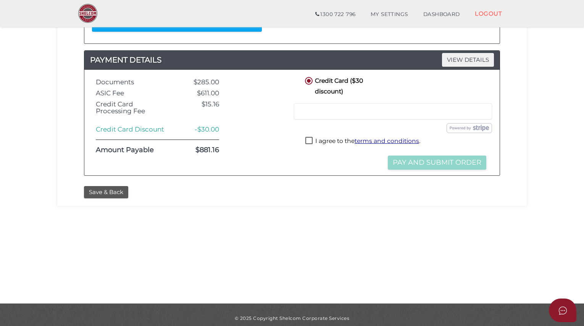
click at [330, 114] on div at bounding box center [393, 111] width 198 height 16
click at [309, 139] on label "I agree to the terms and conditions ." at bounding box center [362, 142] width 115 height 10
checkbox input "true"
click at [438, 161] on button "Pay and Submit Order" at bounding box center [437, 163] width 99 height 14
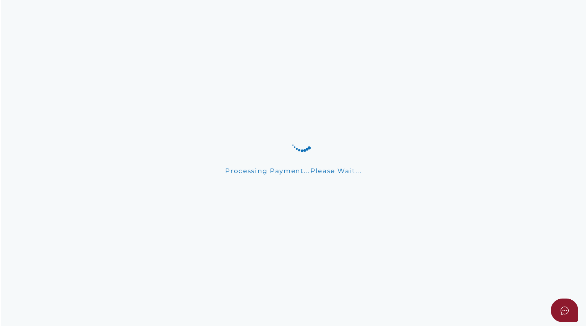
scroll to position [0, 0]
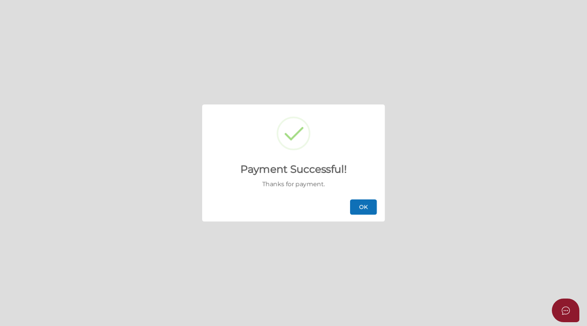
click at [364, 210] on button "OK" at bounding box center [363, 207] width 27 height 15
